Goal: Task Accomplishment & Management: Manage account settings

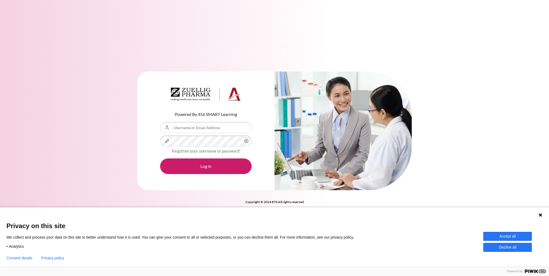
type input "[EMAIL_ADDRESS][DOMAIN_NAME]"
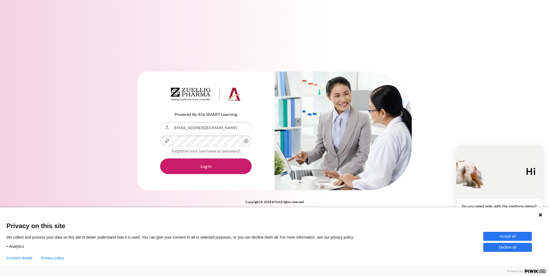
click at [246, 141] on icon "Content" at bounding box center [246, 141] width 6 height 6
click at [508, 237] on button "Accept all" at bounding box center [508, 236] width 48 height 9
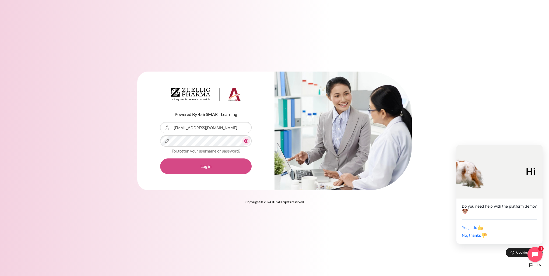
click at [211, 165] on button "Log in" at bounding box center [206, 167] width 92 height 16
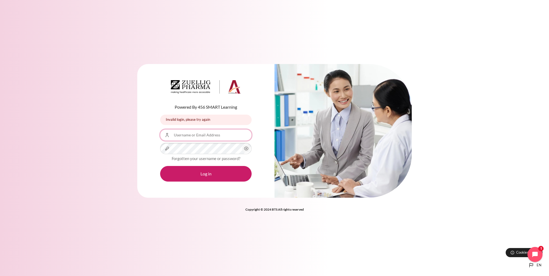
click at [202, 135] on input "Username or Email Address" at bounding box center [206, 135] width 92 height 11
type input "[EMAIL_ADDRESS][DOMAIN_NAME]"
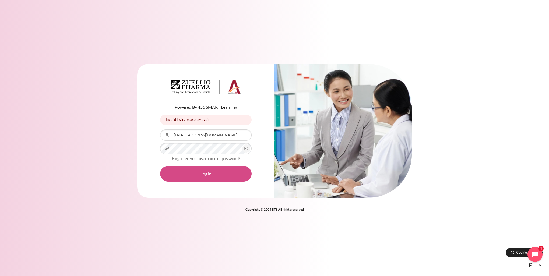
click at [215, 173] on button "Log in" at bounding box center [206, 174] width 92 height 16
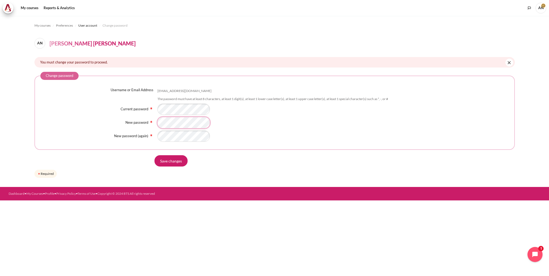
click at [158, 118] on div "Content" at bounding box center [334, 122] width 352 height 11
click at [174, 162] on input "Save changes" at bounding box center [171, 160] width 33 height 11
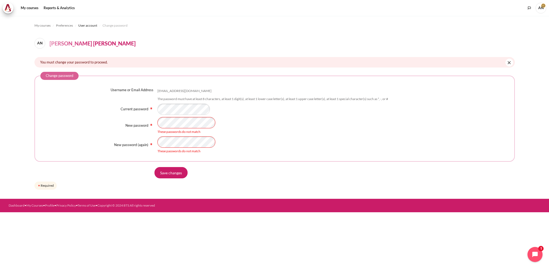
click at [139, 118] on div "New password These passwords do not match" at bounding box center [274, 125] width 469 height 17
click at [280, 139] on div "These passwords do not match" at bounding box center [334, 145] width 352 height 17
click at [138, 123] on div "New password These passwords do not match" at bounding box center [274, 125] width 469 height 17
click at [138, 140] on div "New password (again) These passwords do not match" at bounding box center [274, 145] width 469 height 17
click at [142, 122] on div "New password These passwords do not match" at bounding box center [274, 125] width 469 height 17
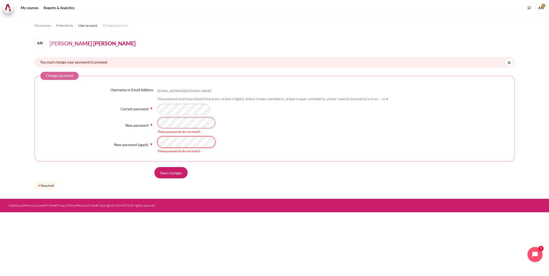
click at [138, 142] on div "New password (again) These passwords do not match" at bounding box center [274, 145] width 469 height 17
click at [139, 145] on div "New password (again) These passwords do not match" at bounding box center [274, 145] width 469 height 17
click at [156, 141] on div "New password (again) These passwords do not match" at bounding box center [274, 145] width 469 height 17
click at [139, 121] on div "New password These passwords do not match" at bounding box center [274, 125] width 469 height 17
click at [283, 153] on div "- Required" at bounding box center [334, 151] width 352 height 5
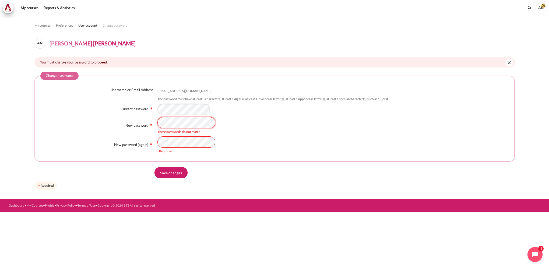
click at [126, 125] on div "New password These passwords do not match" at bounding box center [274, 125] width 469 height 17
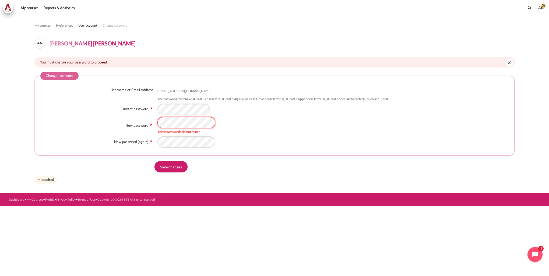
click at [129, 117] on div "New password These passwords do not match" at bounding box center [274, 125] width 469 height 17
click at [154, 122] on div "New password These passwords do not match" at bounding box center [274, 125] width 469 height 17
click at [141, 144] on div "New password (again) - Required" at bounding box center [274, 142] width 469 height 11
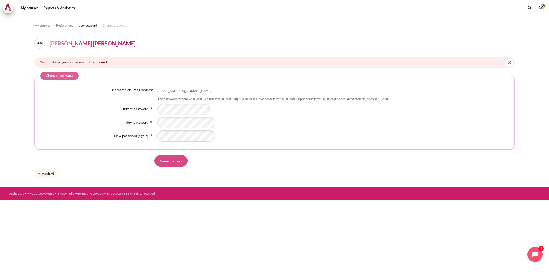
click at [169, 167] on form "Change password Username or Email Address ngttan@zetaprocess.com.vn The passwor…" at bounding box center [274, 125] width 481 height 107
click at [173, 160] on input "Save changes" at bounding box center [171, 160] width 33 height 11
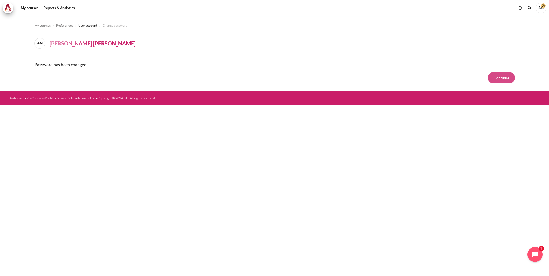
click at [502, 77] on button "Continue" at bounding box center [501, 77] width 27 height 11
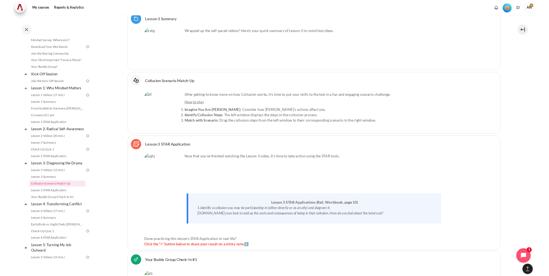
scroll to position [1967, 0]
